Goal: Task Accomplishment & Management: Manage account settings

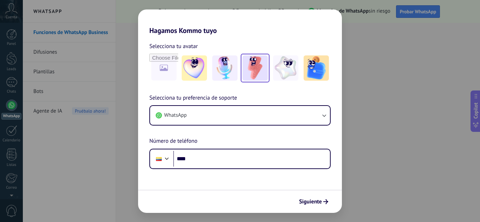
click at [264, 71] on img at bounding box center [254, 67] width 25 height 25
click at [275, 68] on img at bounding box center [285, 67] width 25 height 25
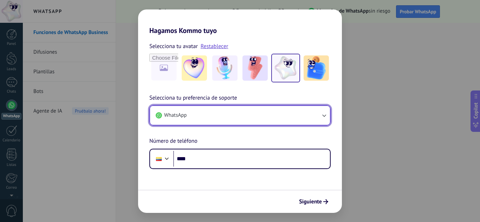
click at [288, 110] on button "WhatsApp" at bounding box center [240, 115] width 180 height 19
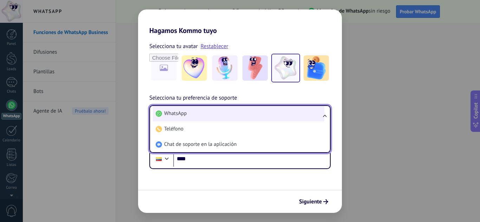
click at [192, 113] on li "WhatsApp" at bounding box center [238, 113] width 171 height 15
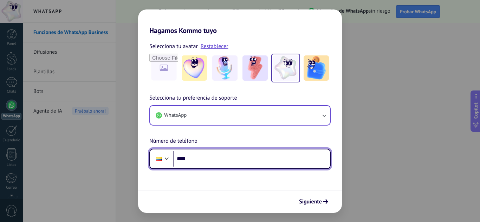
click at [203, 163] on input "****" at bounding box center [251, 159] width 157 height 16
type input "**********"
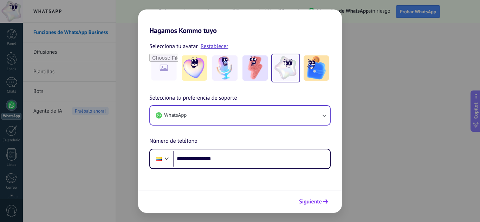
click at [306, 199] on span "Siguiente" at bounding box center [310, 201] width 23 height 5
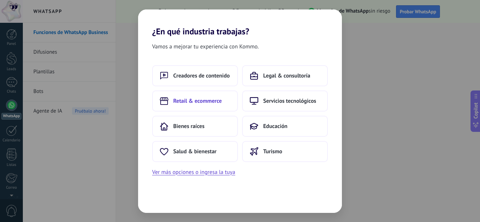
click at [179, 106] on button "Retail & ecommerce" at bounding box center [195, 101] width 86 height 21
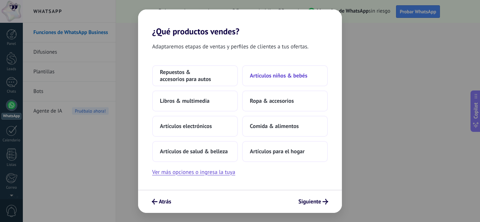
click at [281, 76] on span "Artículos niños & bebés" at bounding box center [279, 75] width 58 height 7
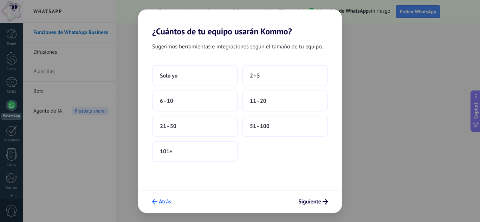
click at [169, 201] on span "Atrás" at bounding box center [165, 201] width 12 height 5
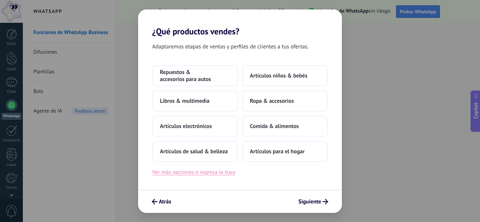
click at [202, 175] on button "Ver más opciones o ingresa la tuya" at bounding box center [193, 172] width 83 height 9
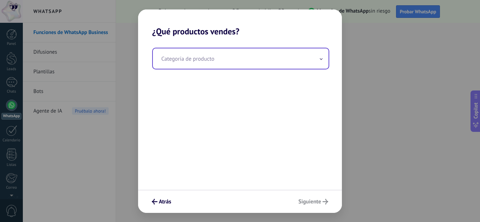
click at [250, 55] on input "text" at bounding box center [241, 58] width 176 height 20
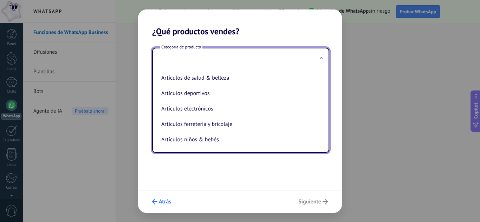
click at [164, 204] on span "Atrás" at bounding box center [165, 201] width 12 height 5
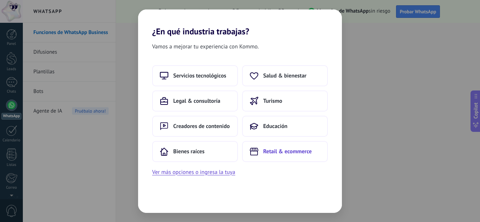
click at [273, 152] on span "Retail & ecommerce" at bounding box center [287, 151] width 48 height 7
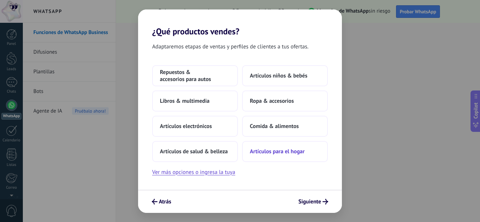
click at [275, 151] on span "Artículos para el hogar" at bounding box center [277, 151] width 55 height 7
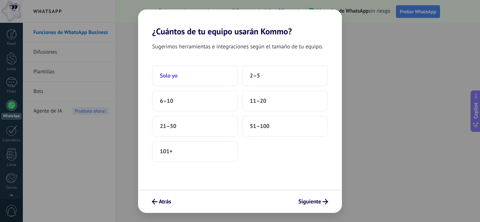
click at [210, 78] on button "Solo yo" at bounding box center [195, 75] width 86 height 21
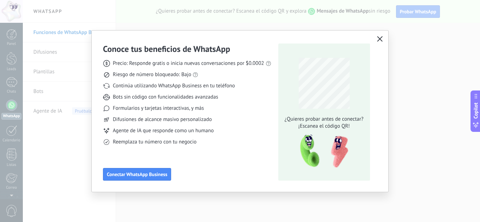
click at [380, 37] on icon "button" at bounding box center [380, 39] width 6 height 6
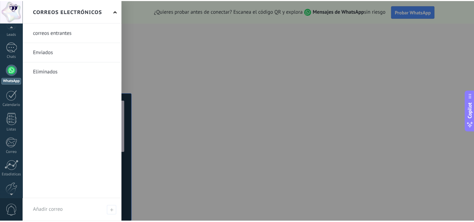
scroll to position [70, 0]
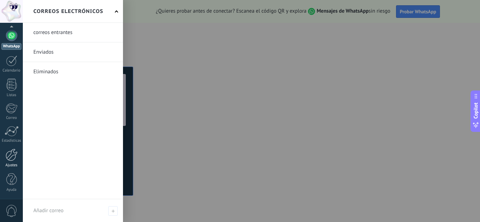
click at [13, 158] on div at bounding box center [12, 155] width 12 height 12
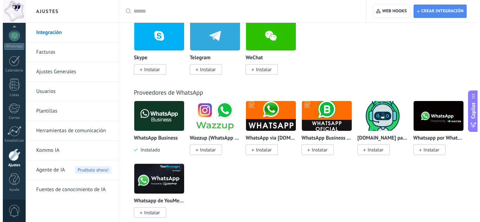
scroll to position [211, 0]
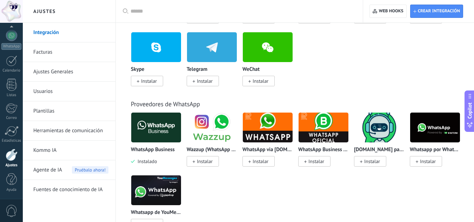
click at [154, 133] on img at bounding box center [156, 128] width 50 height 34
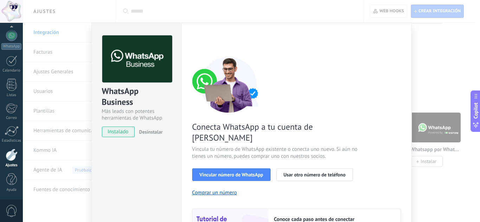
click at [121, 134] on span "instalado" at bounding box center [118, 132] width 32 height 11
click at [224, 172] on span "Vincular número de WhatsApp" at bounding box center [231, 174] width 64 height 5
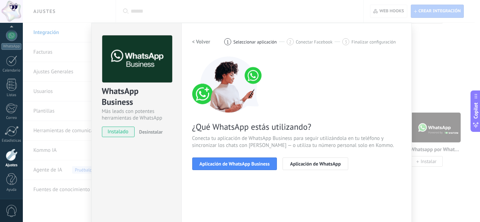
scroll to position [35, 0]
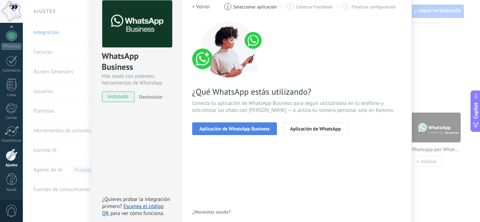
click at [224, 126] on span "Aplicación de WhatsApp Business" at bounding box center [234, 128] width 70 height 5
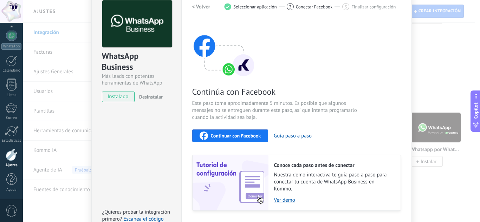
click at [235, 134] on span "Continuar con Facebook" at bounding box center [236, 135] width 50 height 5
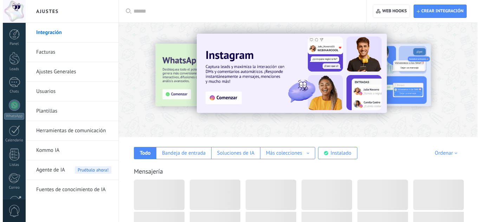
scroll to position [200, 0]
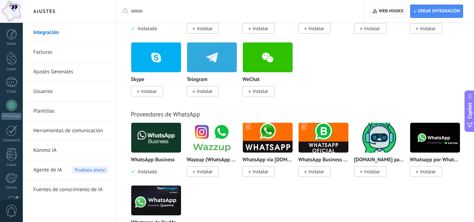
click at [154, 140] on img at bounding box center [156, 138] width 50 height 34
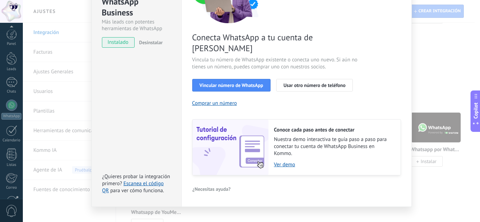
scroll to position [70, 0]
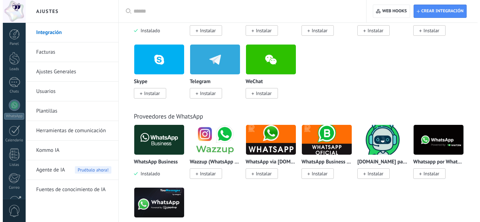
scroll to position [198, 0]
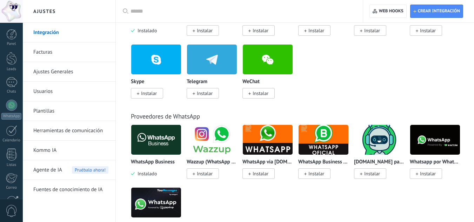
click at [157, 145] on img at bounding box center [156, 140] width 50 height 34
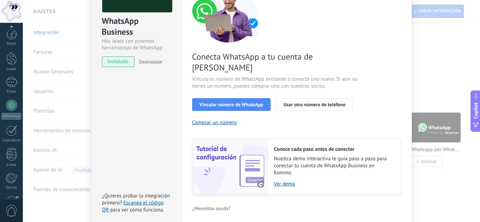
scroll to position [70, 0]
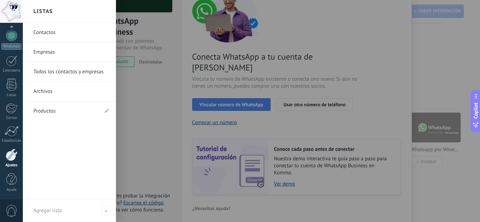
click at [10, 164] on div "Ajustes" at bounding box center [11, 165] width 20 height 5
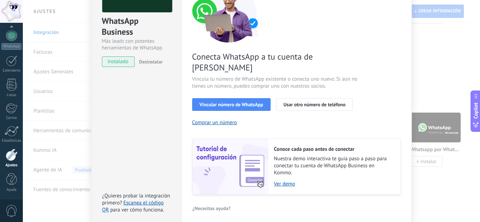
click at [11, 159] on div at bounding box center [12, 155] width 12 height 12
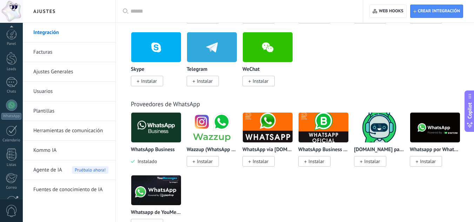
scroll to position [70, 0]
click at [57, 149] on link "Kommo IA" at bounding box center [70, 151] width 75 height 20
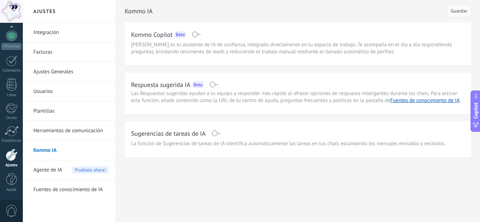
click at [214, 86] on span at bounding box center [213, 85] width 9 height 6
click at [214, 135] on span at bounding box center [215, 134] width 9 height 6
click at [417, 100] on link "Fuentes de conocimiento de IA" at bounding box center [425, 100] width 70 height 7
click at [468, 14] on button "Guardar" at bounding box center [459, 11] width 24 height 13
click at [426, 99] on link "Fuentes de conocimiento de IA" at bounding box center [425, 100] width 70 height 7
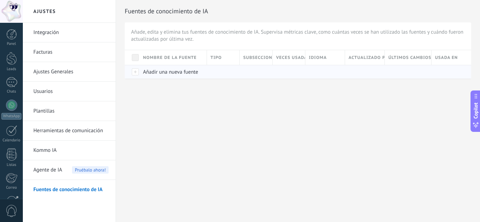
click at [142, 72] on div "Añadir una nueva fuente" at bounding box center [171, 71] width 64 height 13
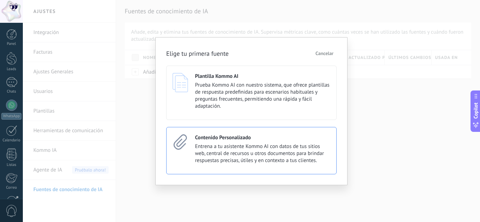
click at [195, 161] on div "Contenido Personalizado Entrena a tu asistente Kommo AI con datos de tus sitios…" at bounding box center [251, 150] width 170 height 47
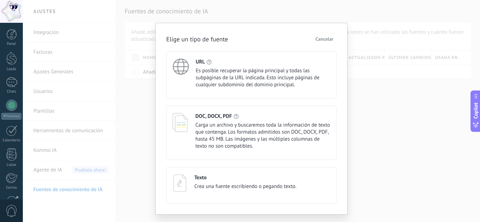
click at [240, 184] on span "Crea una fuente escribiendo o pegando texto." at bounding box center [245, 186] width 102 height 7
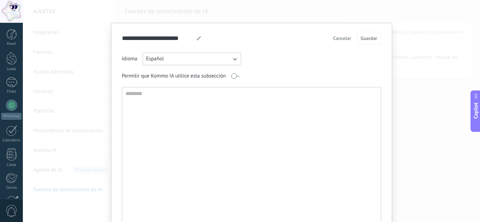
click at [340, 40] on span "Cancelar" at bounding box center [342, 38] width 18 height 5
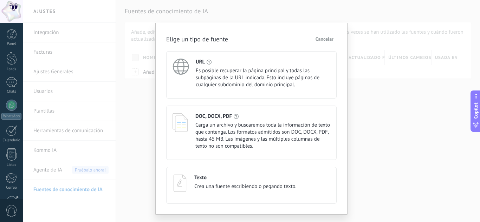
click at [318, 40] on span "Cancelar" at bounding box center [324, 39] width 18 height 5
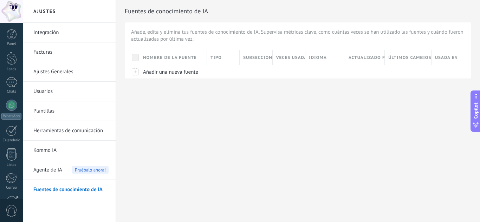
click at [55, 171] on span "Agente de IA" at bounding box center [47, 170] width 29 height 20
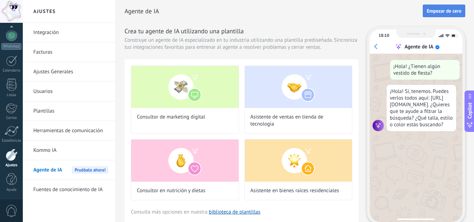
click at [454, 9] on span "Empezar de cero" at bounding box center [444, 10] width 35 height 5
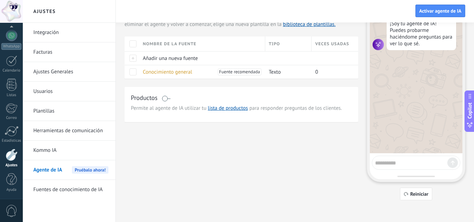
scroll to position [43, 0]
click at [163, 99] on span at bounding box center [166, 98] width 9 height 6
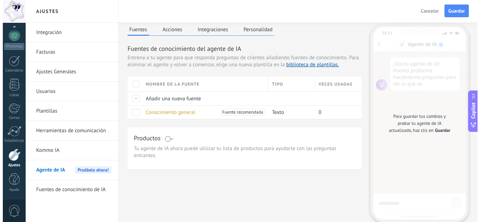
scroll to position [0, 0]
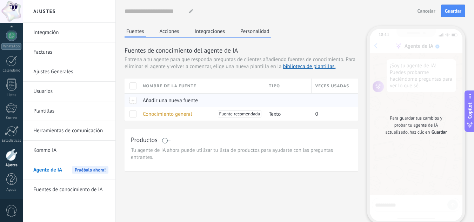
click at [164, 100] on span "Añadir una nueva fuente" at bounding box center [170, 100] width 55 height 7
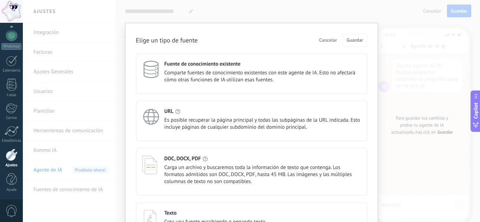
click at [328, 40] on span "Cancelar" at bounding box center [328, 40] width 18 height 5
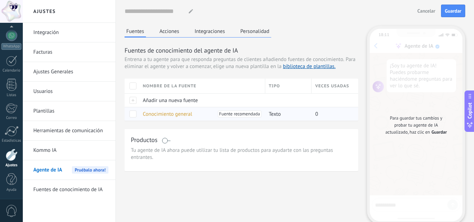
click at [163, 114] on span "Conocimiento general" at bounding box center [168, 114] width 50 height 7
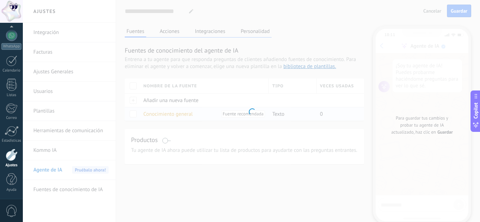
type textarea "**********"
type input "**********"
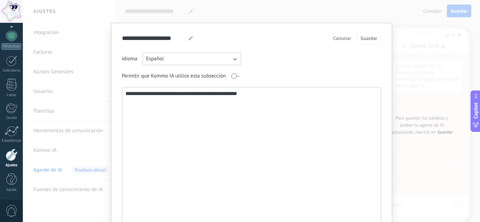
click at [340, 40] on span "Cancelar" at bounding box center [342, 38] width 18 height 5
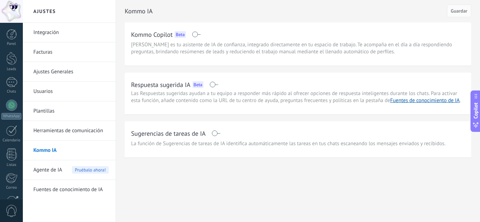
click at [60, 172] on span "Agente de IA" at bounding box center [47, 170] width 29 height 20
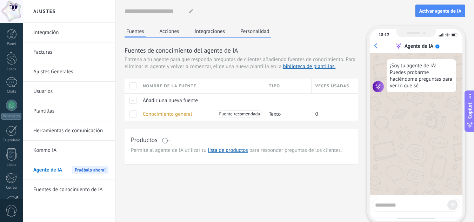
click at [168, 33] on button "Acciones" at bounding box center [169, 31] width 23 height 11
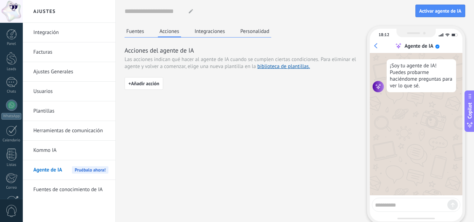
click at [199, 32] on button "Integraciones" at bounding box center [210, 31] width 34 height 11
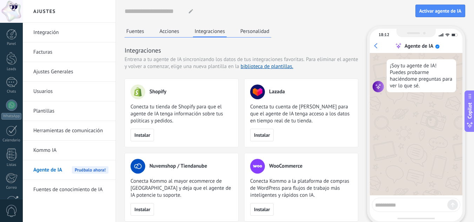
click at [249, 30] on button "Personalidad" at bounding box center [255, 31] width 33 height 11
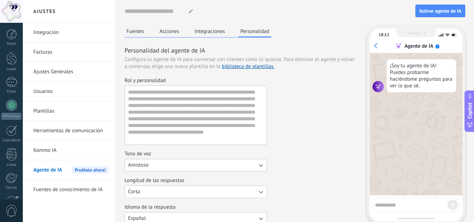
click at [135, 38] on div "Fuentes Acciones Integraciones Personalidad Personalidad del agente de IA Confi…" at bounding box center [242, 167] width 234 height 282
click at [137, 32] on button "Fuentes" at bounding box center [135, 31] width 21 height 11
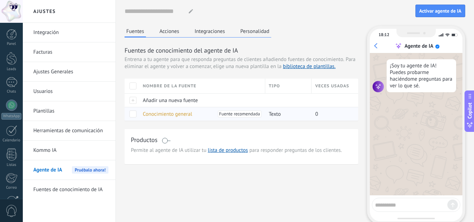
click at [275, 114] on span "Texto" at bounding box center [275, 114] width 12 height 7
click at [169, 142] on span at bounding box center [166, 141] width 9 height 6
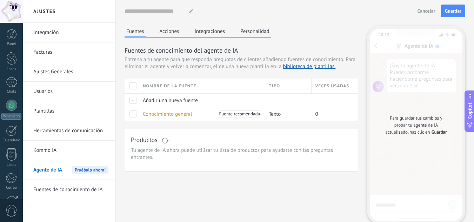
click at [73, 132] on link "Herramientas de comunicación" at bounding box center [70, 131] width 75 height 20
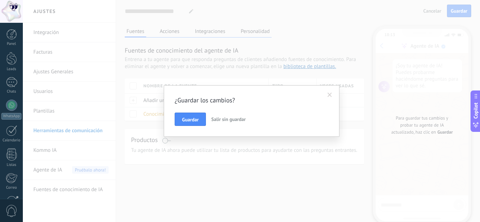
click at [327, 94] on span at bounding box center [329, 95] width 5 height 5
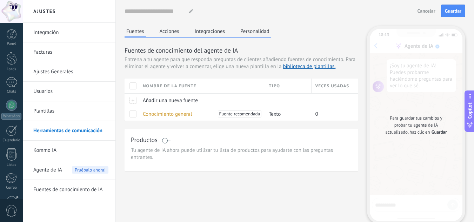
click at [53, 172] on span "Agente de IA" at bounding box center [47, 170] width 29 height 20
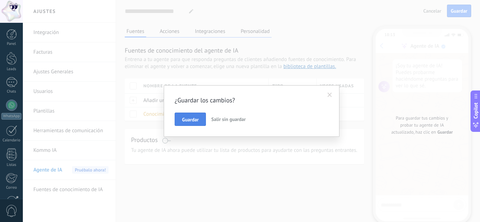
click at [185, 121] on span "Guardar" at bounding box center [190, 119] width 17 height 5
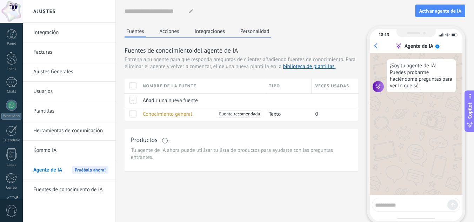
click at [53, 170] on span "Agente de IA" at bounding box center [47, 170] width 29 height 20
click at [55, 157] on link "Kommo IA" at bounding box center [70, 151] width 75 height 20
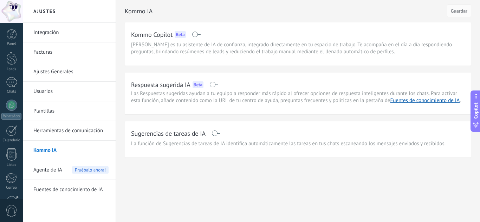
click at [46, 167] on span "Agente de IA" at bounding box center [47, 170] width 29 height 20
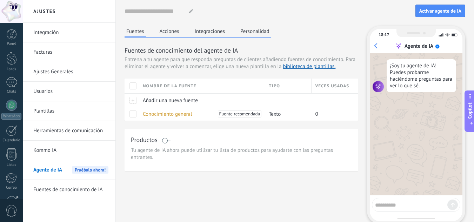
click at [59, 73] on link "Ajustes Generales" at bounding box center [70, 72] width 75 height 20
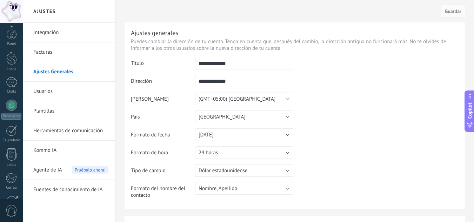
scroll to position [70, 0]
click at [63, 118] on link "Plantillas" at bounding box center [70, 111] width 75 height 20
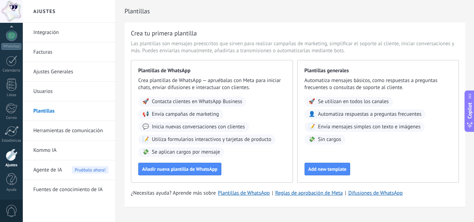
click at [75, 132] on link "Herramientas de comunicación" at bounding box center [70, 131] width 75 height 20
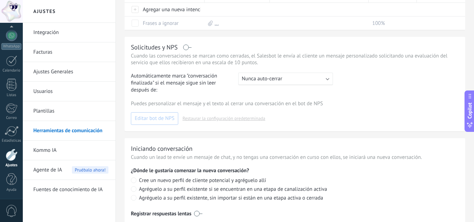
scroll to position [311, 0]
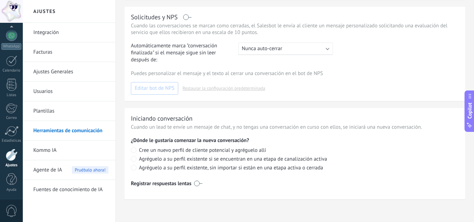
click at [57, 146] on link "Kommo IA" at bounding box center [70, 151] width 75 height 20
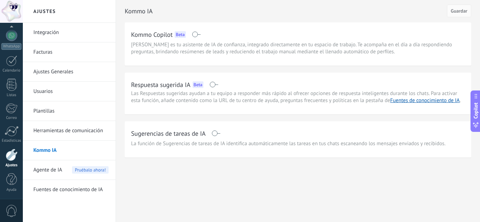
click at [56, 171] on span "Agente de IA" at bounding box center [47, 170] width 29 height 20
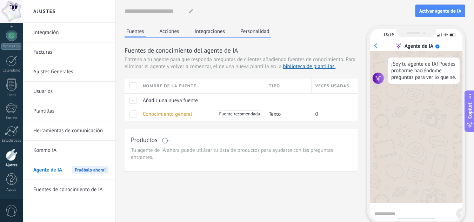
click at [178, 29] on button "Acciones" at bounding box center [169, 31] width 23 height 11
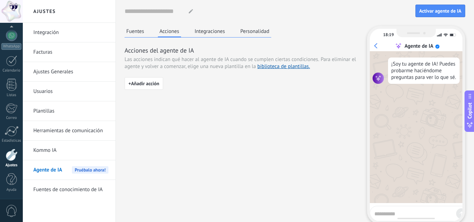
click at [200, 31] on button "Integraciones" at bounding box center [210, 31] width 34 height 11
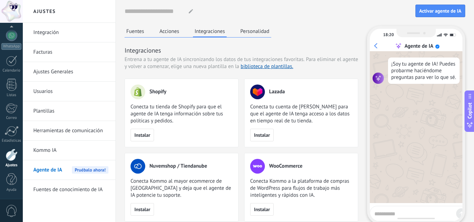
click at [253, 30] on button "Personalidad" at bounding box center [255, 31] width 33 height 11
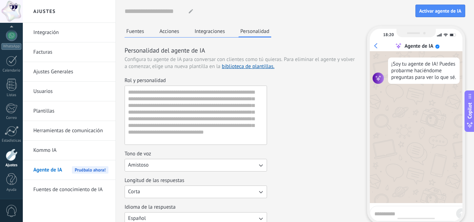
click at [142, 31] on button "Fuentes" at bounding box center [135, 31] width 21 height 11
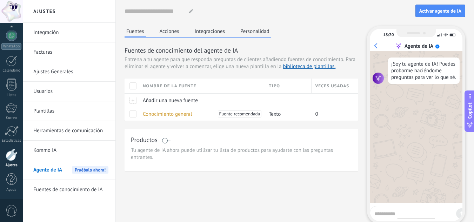
click at [55, 70] on link "Ajustes Generales" at bounding box center [70, 72] width 75 height 20
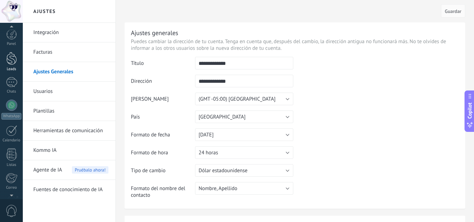
click at [13, 65] on div at bounding box center [11, 58] width 11 height 13
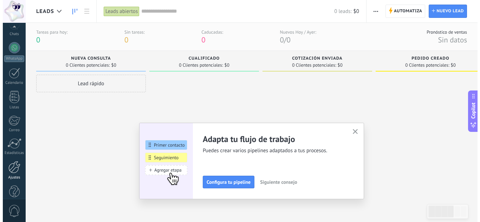
scroll to position [70, 0]
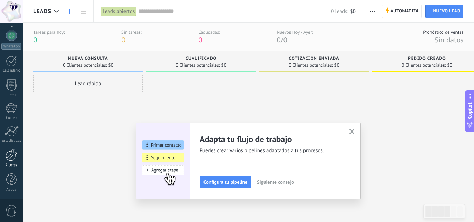
click at [6, 156] on div at bounding box center [12, 155] width 12 height 12
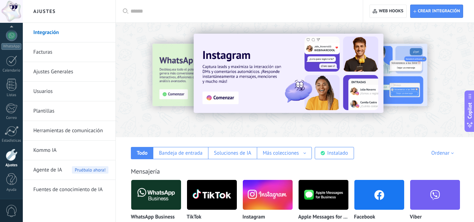
click at [49, 150] on link "Kommo IA" at bounding box center [70, 151] width 75 height 20
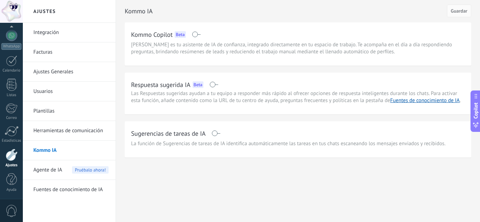
click at [217, 136] on span at bounding box center [215, 134] width 9 height 6
click at [450, 8] on button "Guardar" at bounding box center [459, 11] width 24 height 13
drag, startPoint x: 252, startPoint y: 39, endPoint x: 231, endPoint y: 42, distance: 21.3
click at [252, 40] on div "Kommo Copilot Beta" at bounding box center [298, 34] width 334 height 11
click at [323, 54] on span "[PERSON_NAME] es tu asistente de IA de confianza, integrado directamente en tu …" at bounding box center [298, 48] width 334 height 14
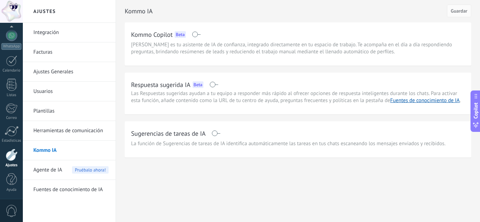
click at [155, 34] on h2 "Kommo Copilot" at bounding box center [151, 34] width 41 height 9
click at [265, 37] on div "Kommo Copilot Beta" at bounding box center [298, 34] width 334 height 11
click at [473, 107] on span "Copilot" at bounding box center [475, 110] width 7 height 16
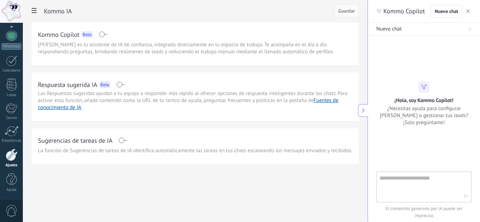
click at [412, 178] on textarea at bounding box center [418, 186] width 79 height 25
type textarea "*"
type textarea "**********"
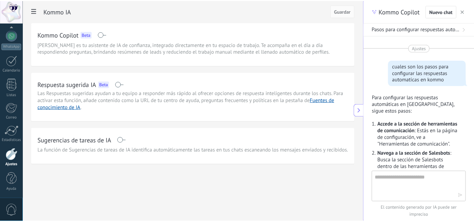
scroll to position [479, 0]
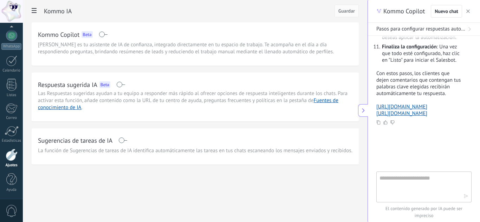
click at [469, 9] on span "button" at bounding box center [468, 11] width 4 height 5
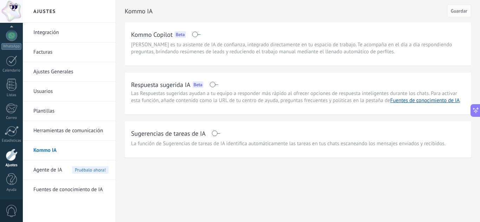
click at [54, 32] on link "Integración" at bounding box center [70, 33] width 75 height 20
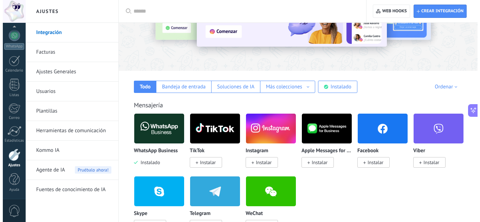
scroll to position [70, 0]
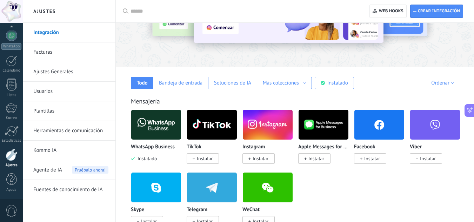
click at [164, 130] on img at bounding box center [156, 125] width 50 height 34
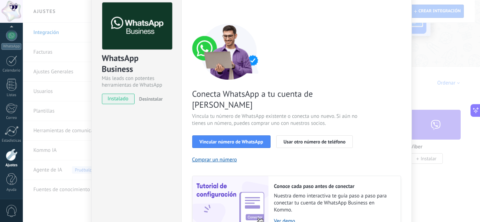
scroll to position [19, 0]
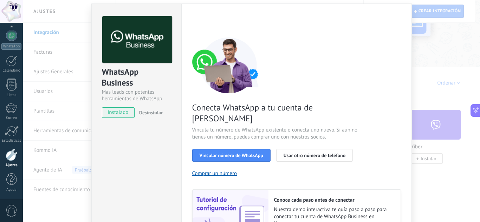
click at [114, 110] on span "instalado" at bounding box center [118, 112] width 32 height 11
click at [122, 113] on span "instalado" at bounding box center [118, 112] width 32 height 11
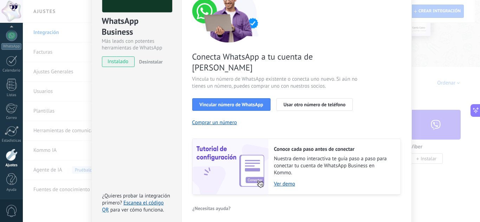
scroll to position [35, 0]
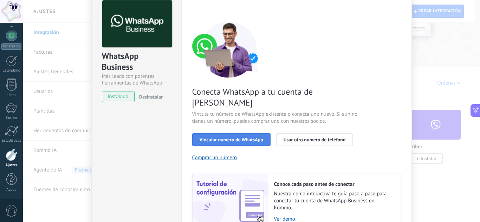
click at [215, 137] on span "Vincular número de WhatsApp" at bounding box center [231, 139] width 64 height 5
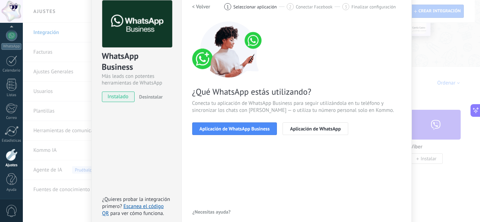
click at [215, 129] on span "Aplicación de WhatsApp Business" at bounding box center [234, 128] width 70 height 5
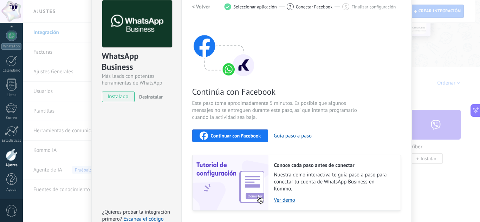
click at [219, 133] on span "Continuar con Facebook" at bounding box center [236, 135] width 50 height 5
click at [436, 38] on div "WhatsApp Business Más leads con potentes herramientas de WhatsApp instalado Des…" at bounding box center [251, 111] width 457 height 222
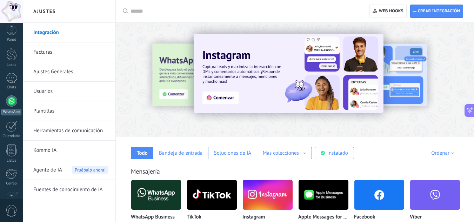
scroll to position [0, 0]
drag, startPoint x: 5, startPoint y: 64, endPoint x: 11, endPoint y: 65, distance: 5.4
click at [5, 64] on link "Leads" at bounding box center [11, 62] width 23 height 20
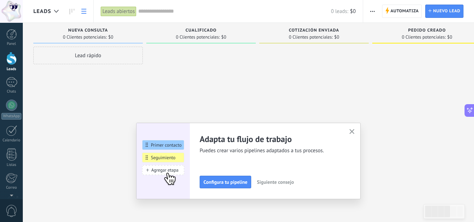
click at [89, 14] on link at bounding box center [84, 12] width 12 height 14
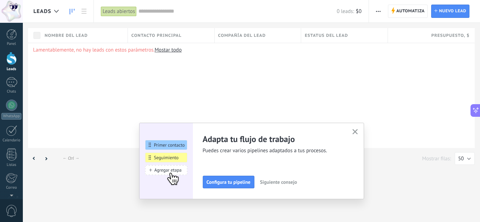
click at [68, 9] on link at bounding box center [72, 12] width 12 height 14
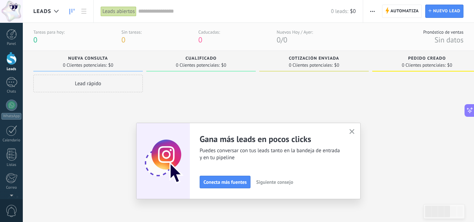
click at [427, 56] on div "Pedido creado 0 Clientes potenciales: $0" at bounding box center [428, 61] width 110 height 21
click at [430, 57] on span "Pedido creado" at bounding box center [427, 58] width 38 height 5
click at [444, 57] on span "Pedido creado" at bounding box center [427, 58] width 38 height 5
click at [445, 57] on span "Pedido creado" at bounding box center [427, 58] width 38 height 5
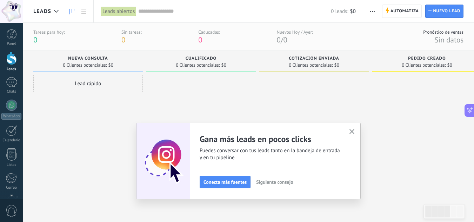
click at [434, 63] on span "0 Clientes potenciales:" at bounding box center [424, 65] width 44 height 4
